Goal: Navigation & Orientation: Find specific page/section

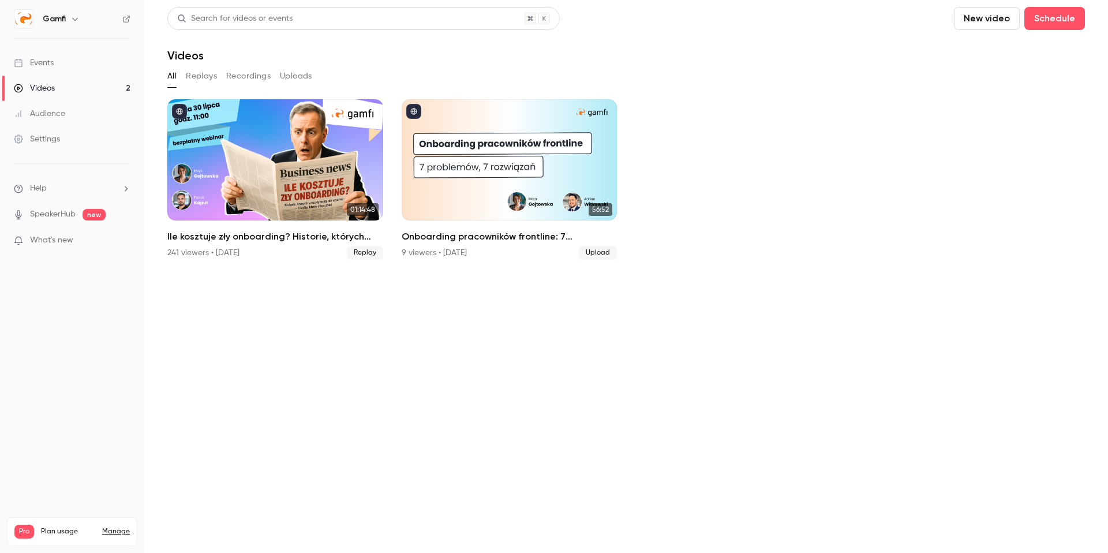
click at [74, 235] on p "What's new" at bounding box center [63, 240] width 98 height 12
click at [803, 124] on div at bounding box center [554, 276] width 1108 height 553
drag, startPoint x: 65, startPoint y: 90, endPoint x: 60, endPoint y: 62, distance: 28.2
click at [65, 89] on link "Videos 2" at bounding box center [72, 88] width 144 height 25
click at [60, 61] on link "Events" at bounding box center [72, 62] width 144 height 25
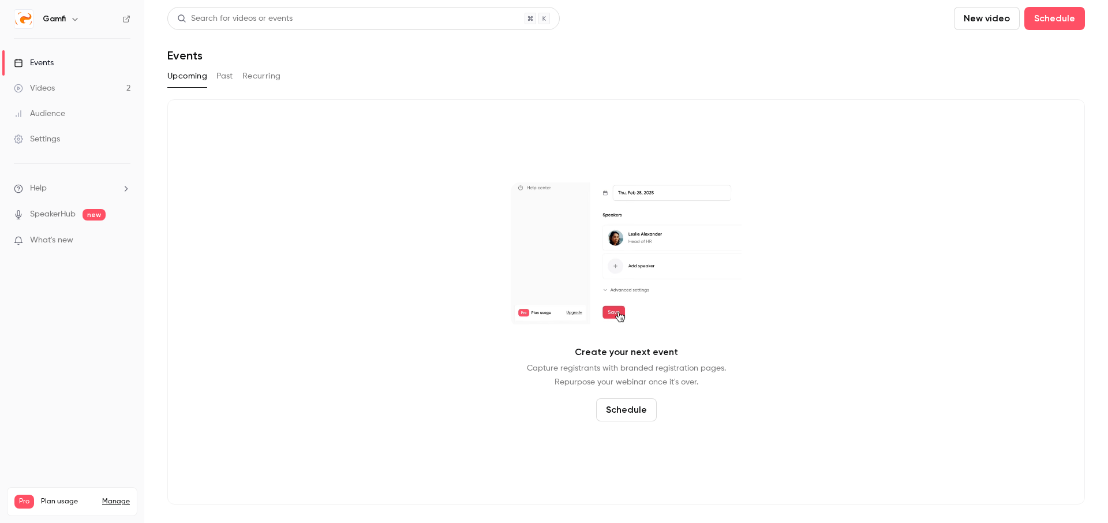
click at [59, 85] on link "Videos 2" at bounding box center [72, 88] width 144 height 25
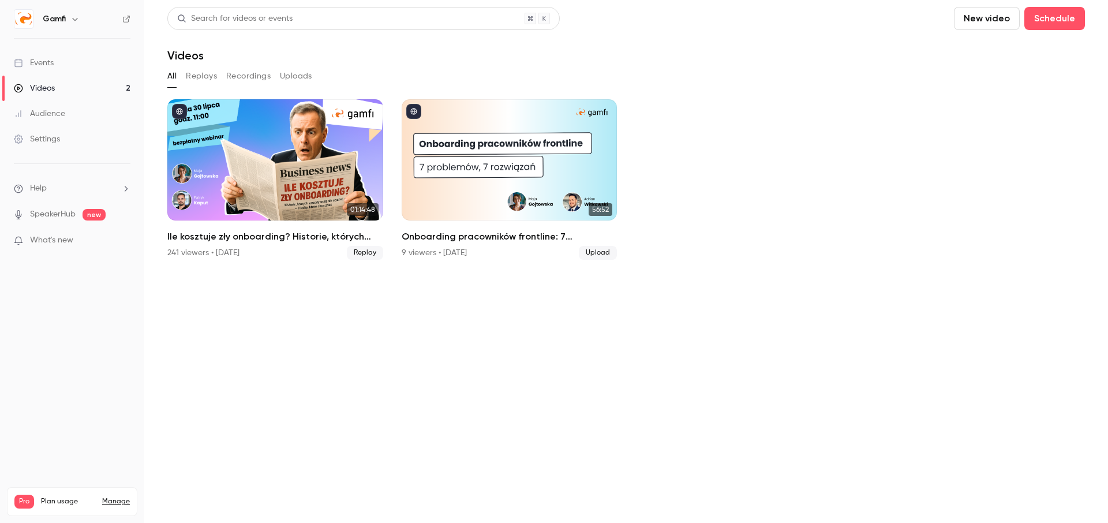
click at [54, 60] on link "Events" at bounding box center [72, 62] width 144 height 25
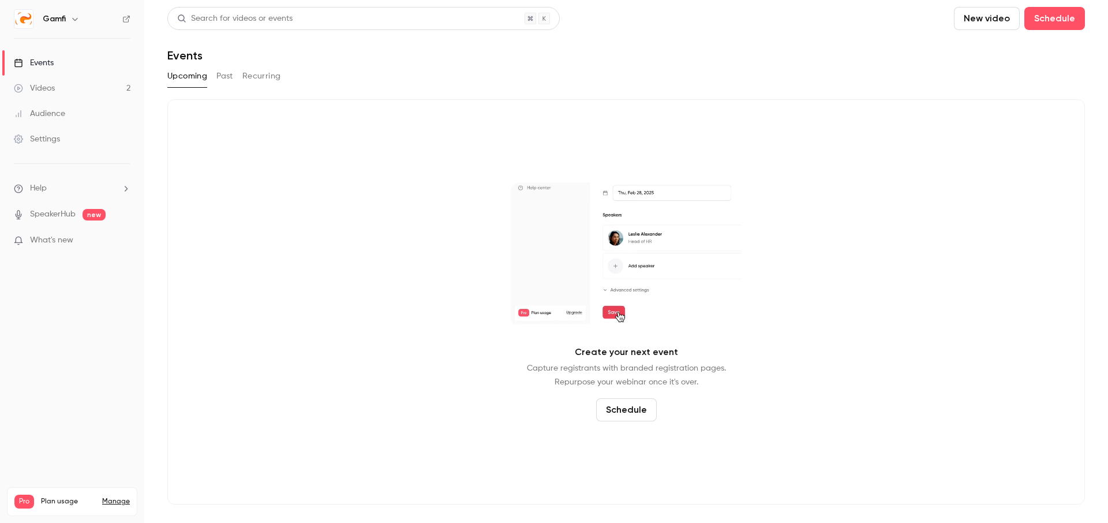
click at [65, 130] on link "Settings" at bounding box center [72, 138] width 144 height 25
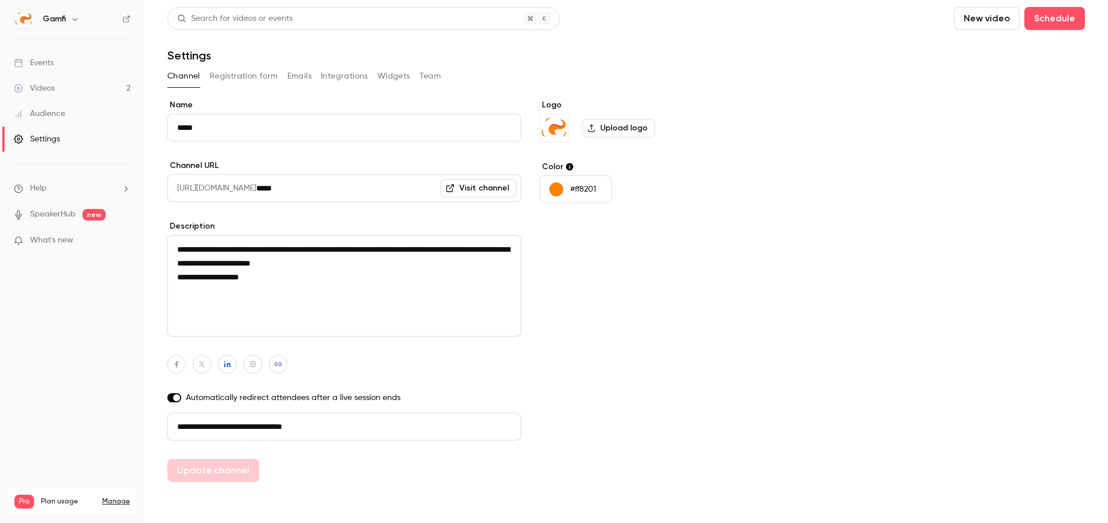
click at [61, 59] on link "Events" at bounding box center [72, 62] width 144 height 25
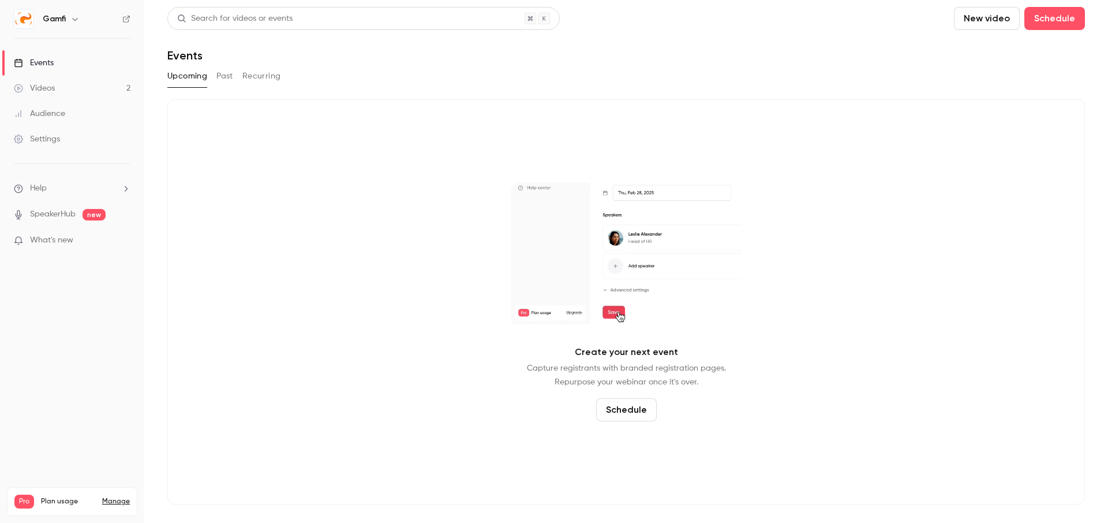
click at [46, 84] on div "Videos" at bounding box center [34, 89] width 41 height 12
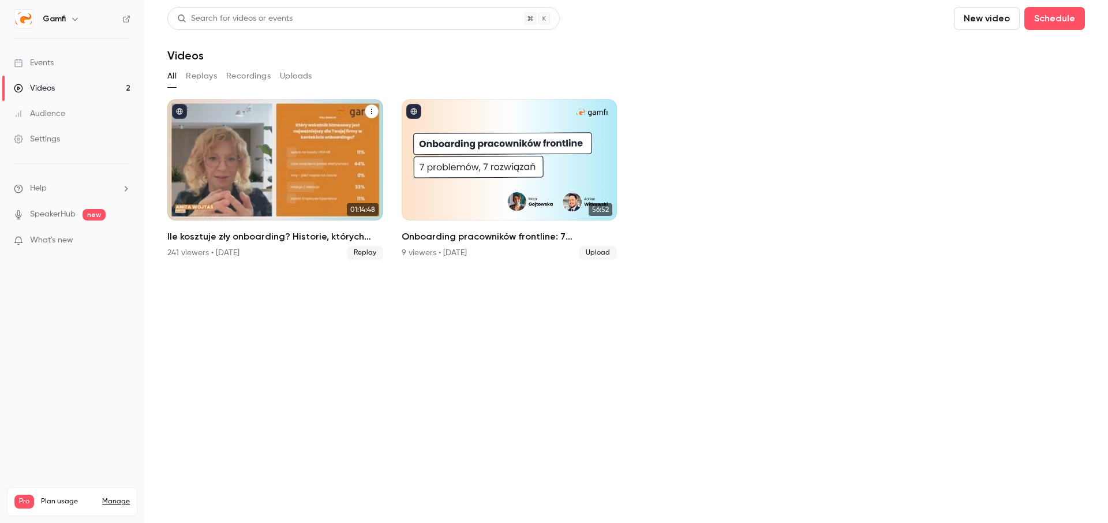
click at [327, 235] on h2 "Ile kosztuje zły onboarding? Historie, których zarządy wolą nie słyszeć — i lic…" at bounding box center [275, 237] width 216 height 14
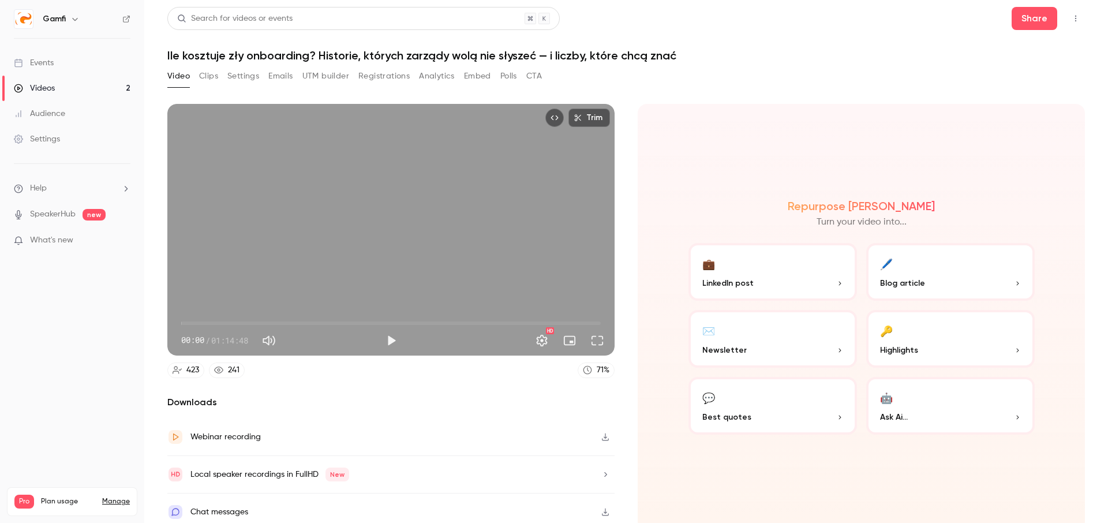
click at [211, 78] on button "Clips" at bounding box center [208, 76] width 19 height 18
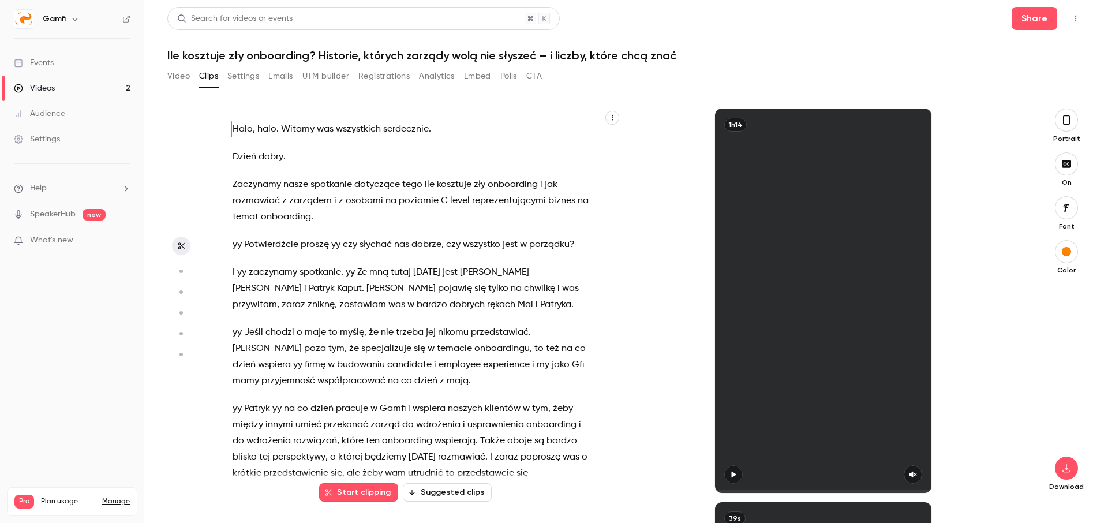
click at [246, 75] on button "Settings" at bounding box center [243, 76] width 32 height 18
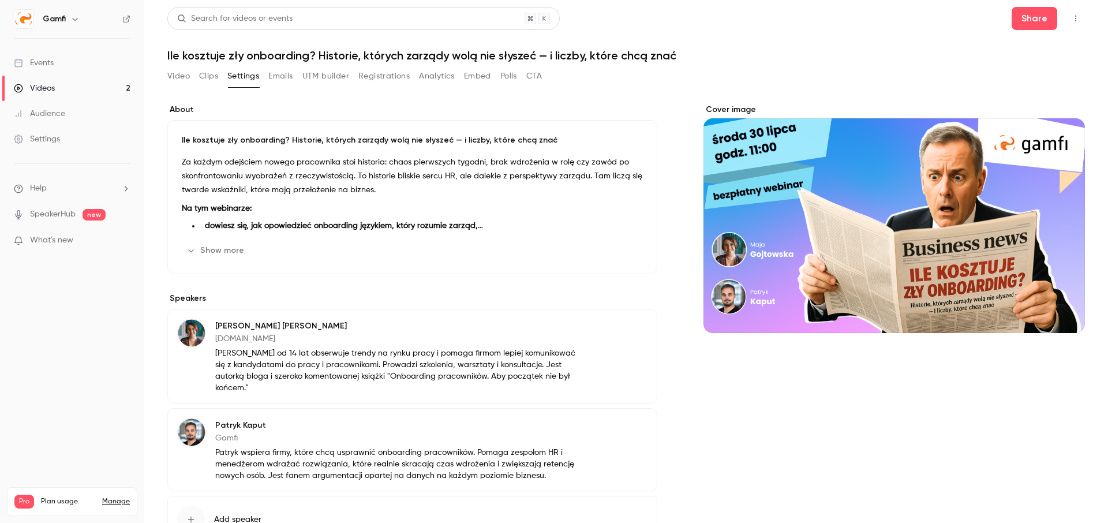
click at [46, 63] on div "Events" at bounding box center [34, 63] width 40 height 12
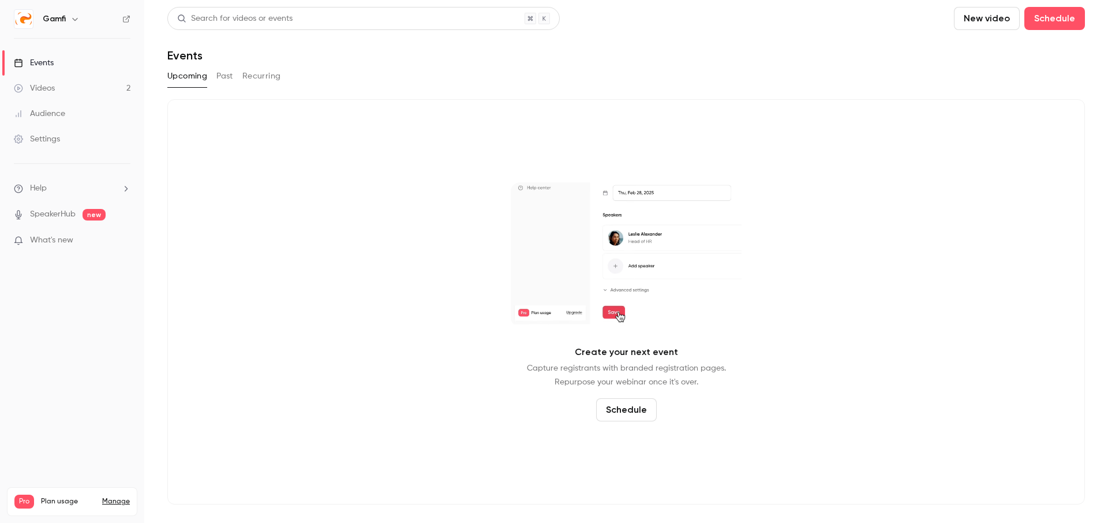
drag, startPoint x: 226, startPoint y: 75, endPoint x: 260, endPoint y: 73, distance: 34.7
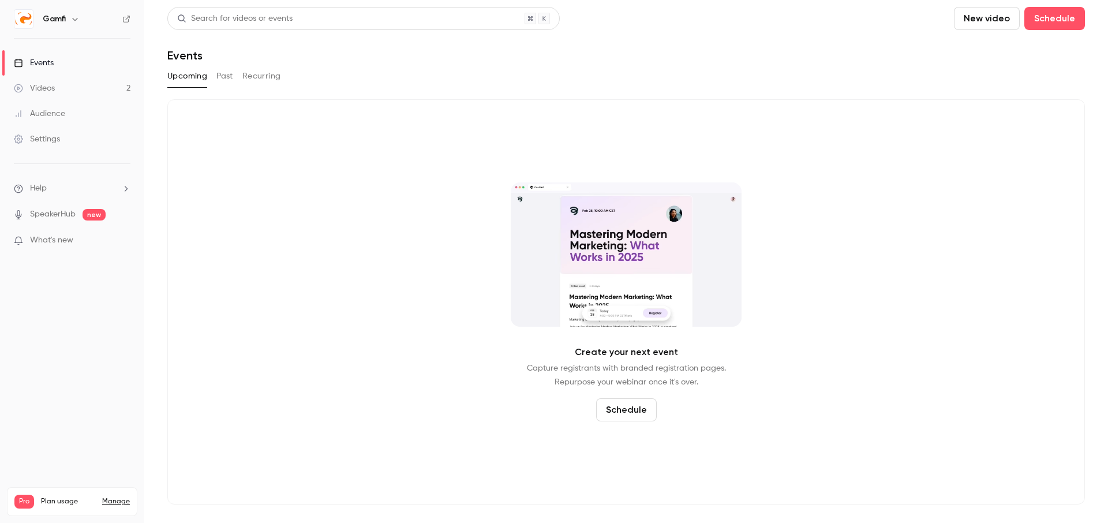
click at [229, 75] on button "Past" at bounding box center [224, 76] width 17 height 18
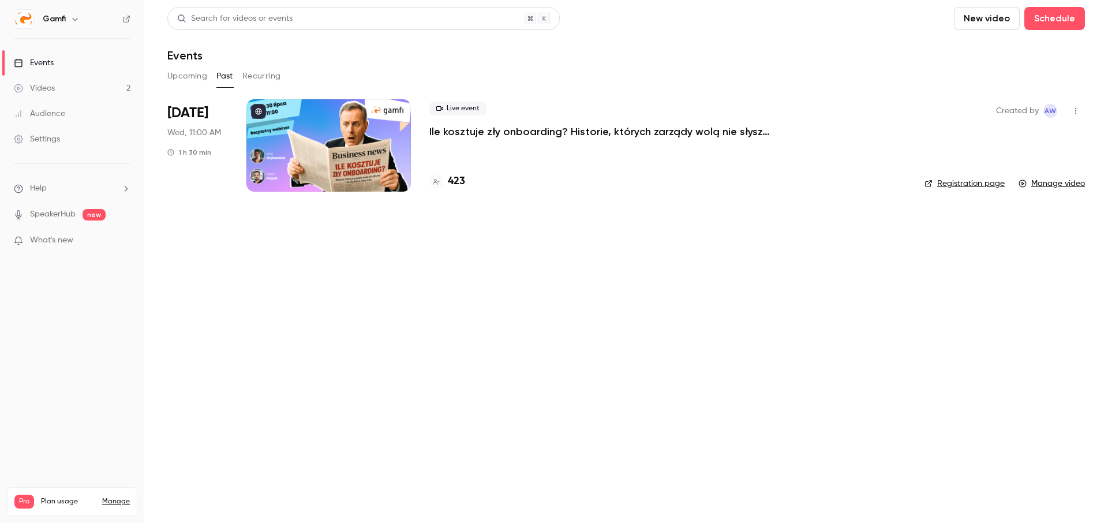
click at [961, 182] on link "Registration page" at bounding box center [964, 184] width 80 height 12
